Goal: Information Seeking & Learning: Learn about a topic

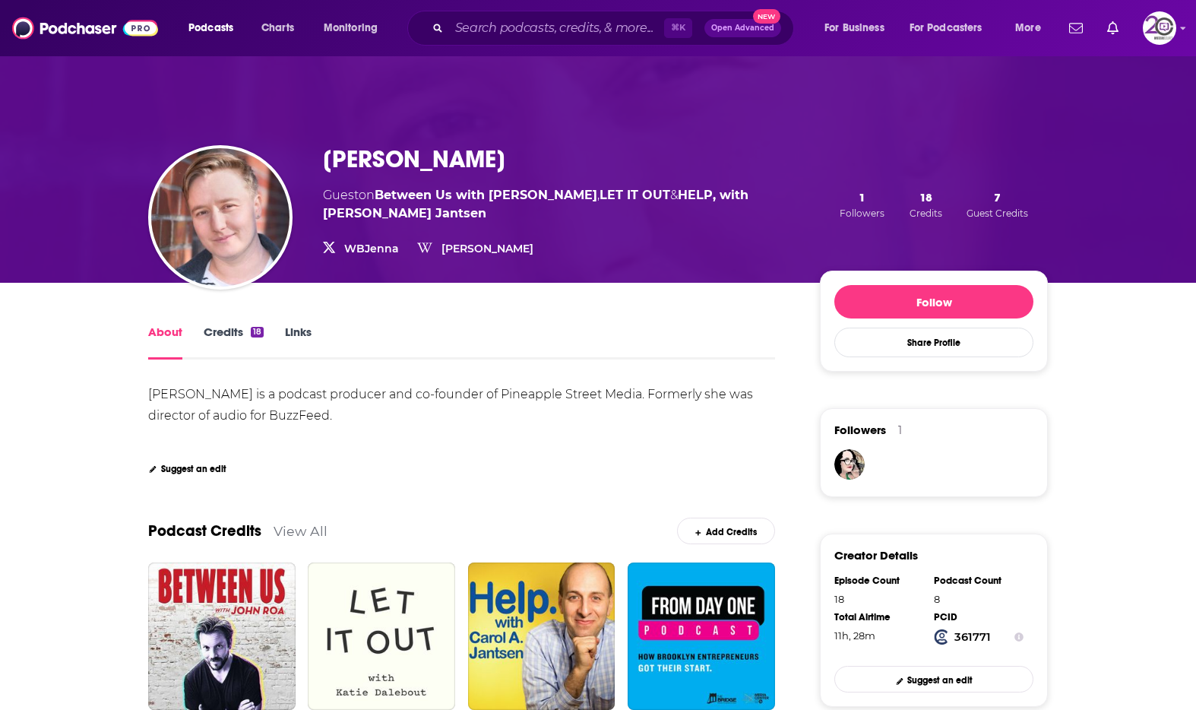
scroll to position [15, 0]
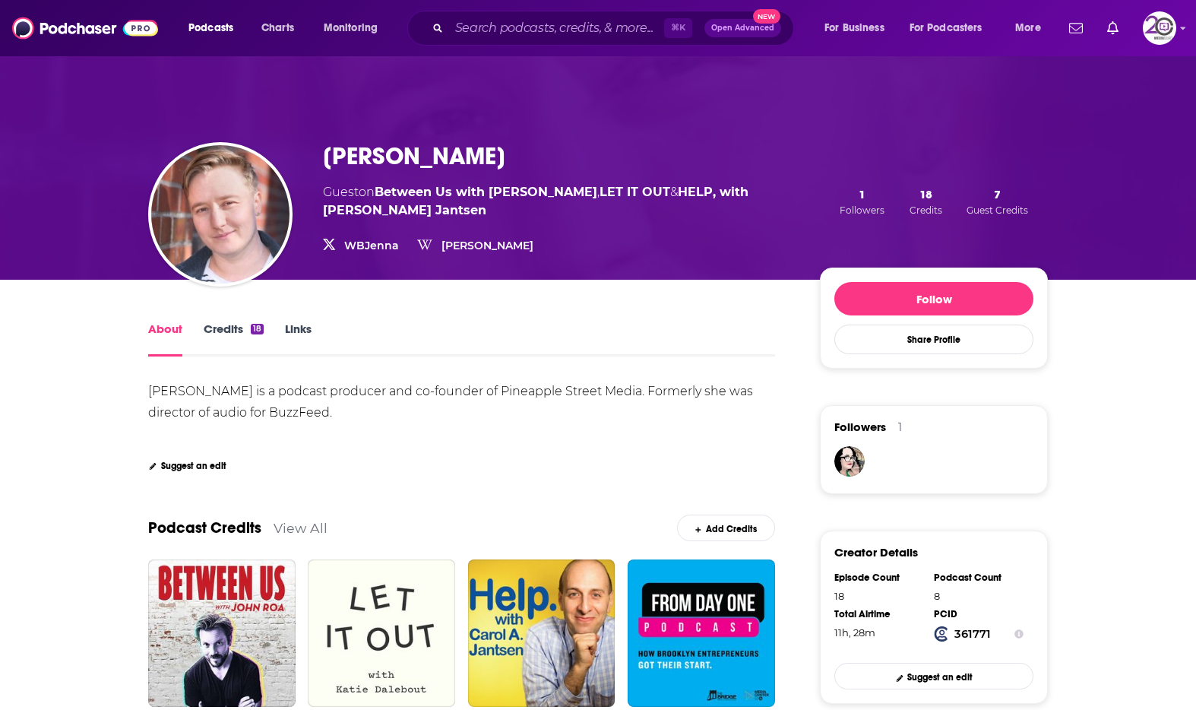
click at [294, 333] on link "Links" at bounding box center [298, 339] width 27 height 35
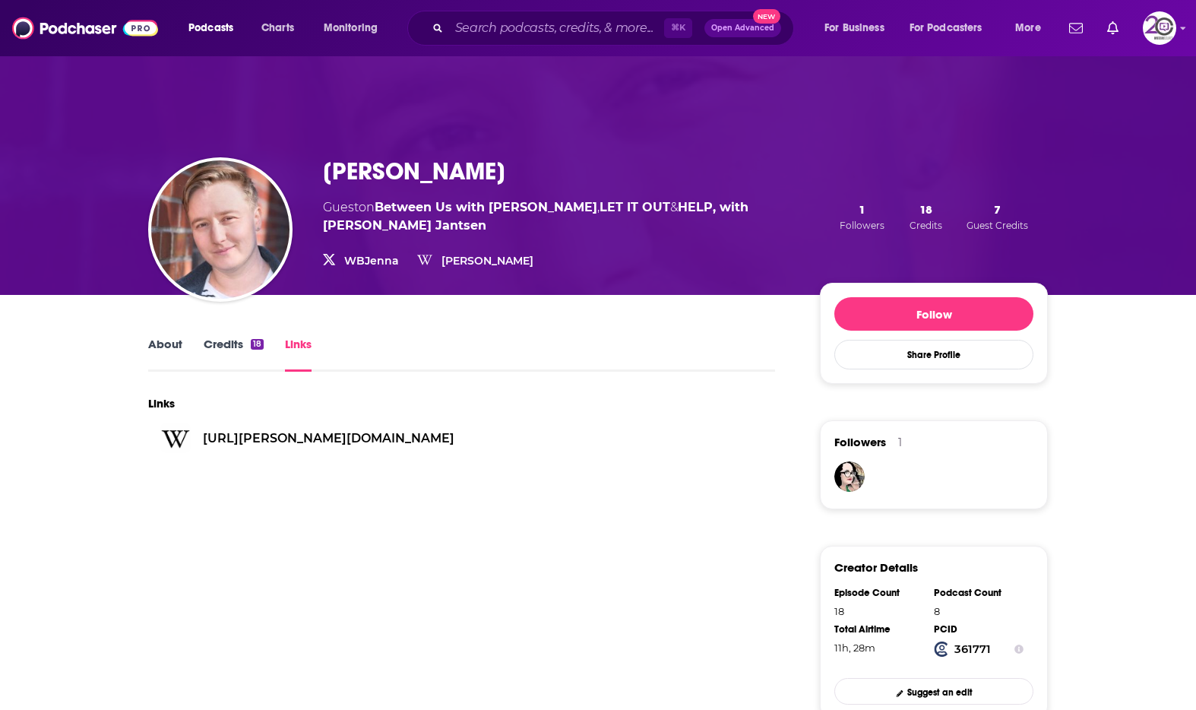
click at [213, 337] on link "Credits 18" at bounding box center [234, 354] width 60 height 35
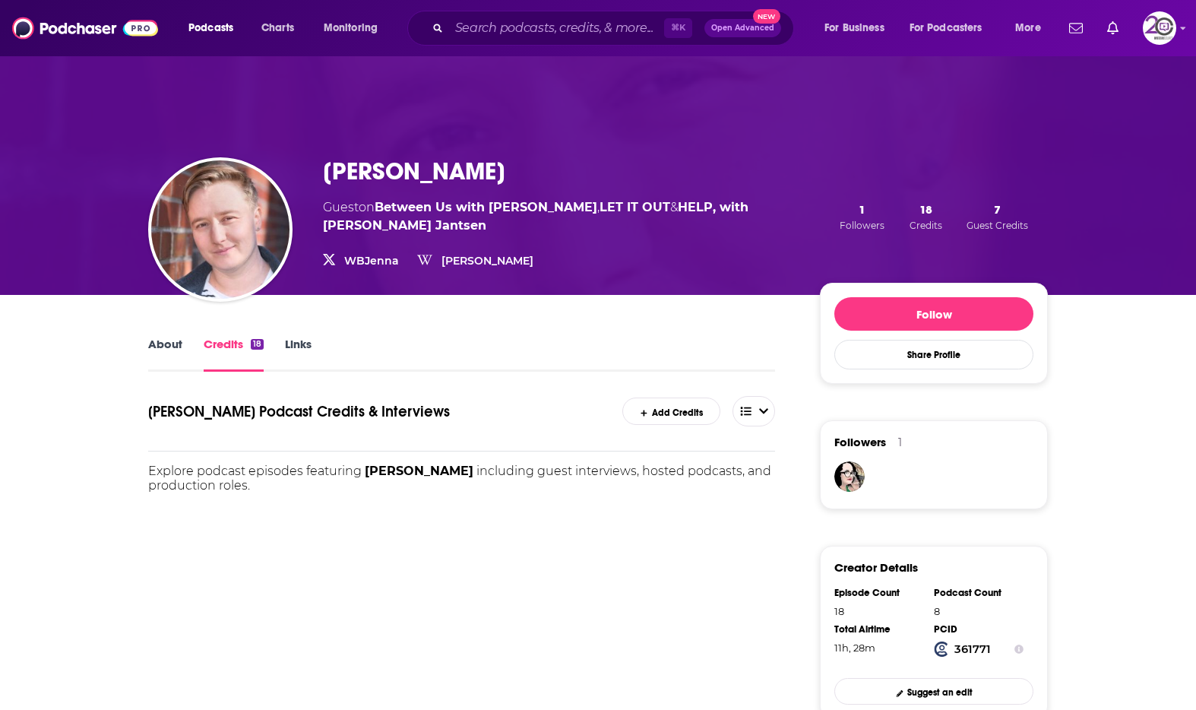
click at [153, 352] on link "About" at bounding box center [165, 354] width 34 height 35
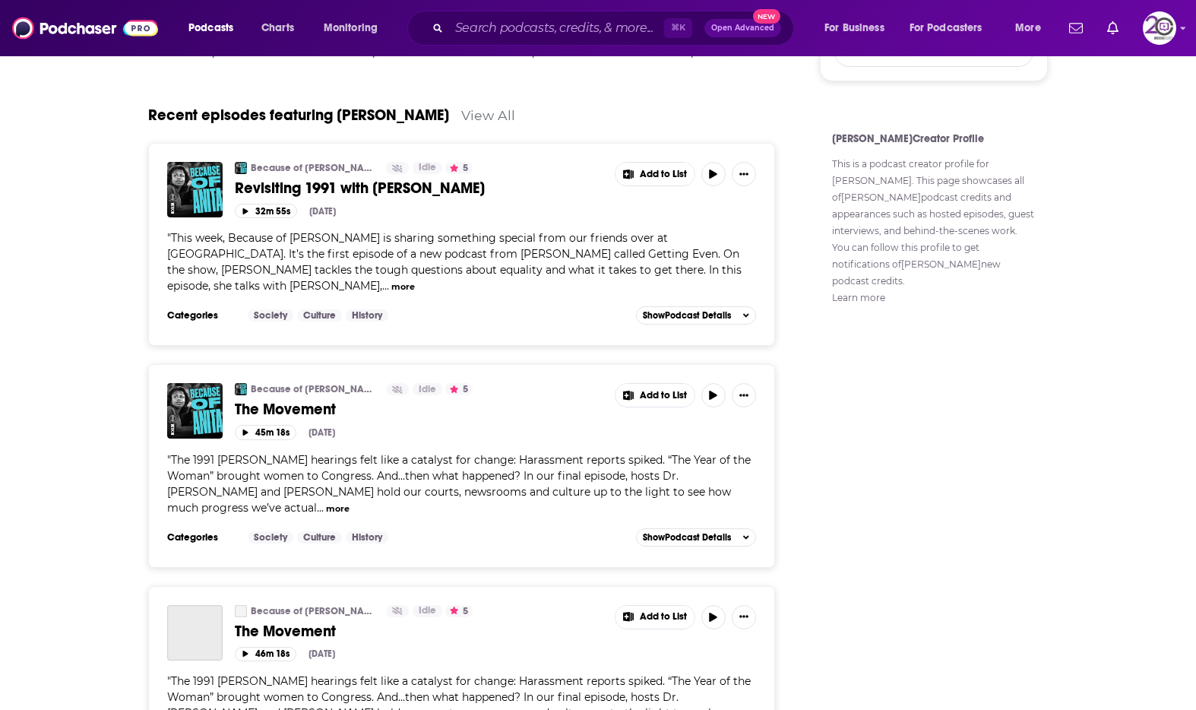
scroll to position [1330, 0]
